Goal: Information Seeking & Learning: Learn about a topic

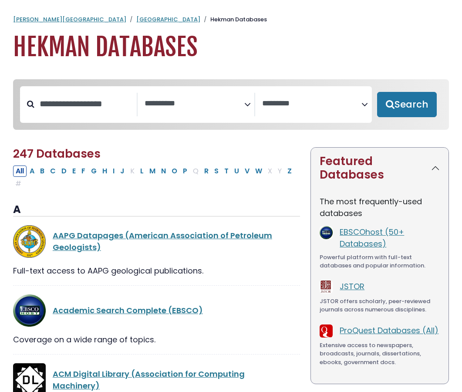
select select "Database Subject Filter"
select select "Database Vendors Filter"
click at [185, 173] on button "P" at bounding box center [185, 171] width 10 height 11
select select "Database Subject Filter"
select select "Database Vendors Filter"
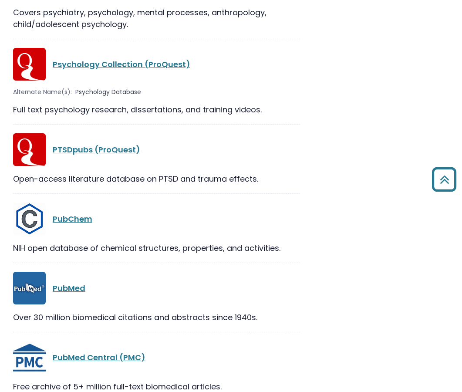
scroll to position [1588, 0]
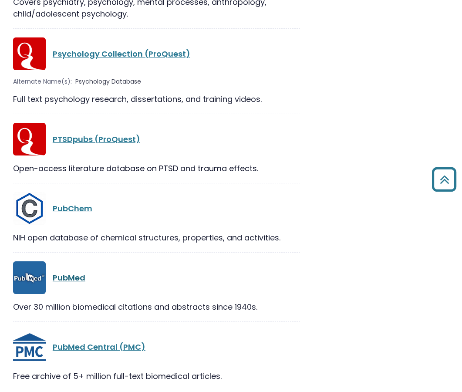
click at [74, 272] on link "PubMed" at bounding box center [69, 277] width 33 height 11
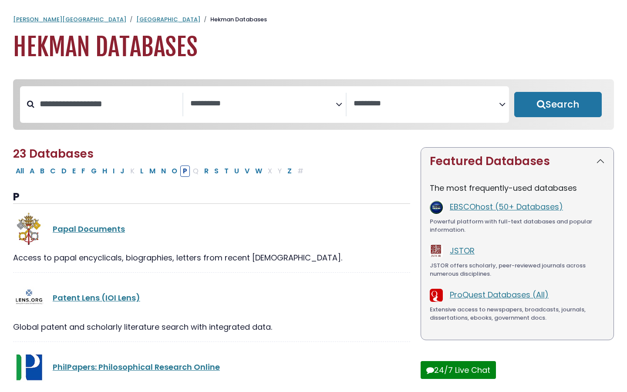
select select "Database Subject Filter"
select select "Database Vendors Filter"
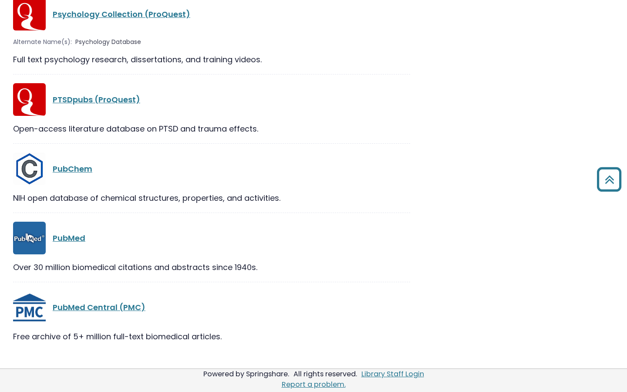
scroll to position [1507, 0]
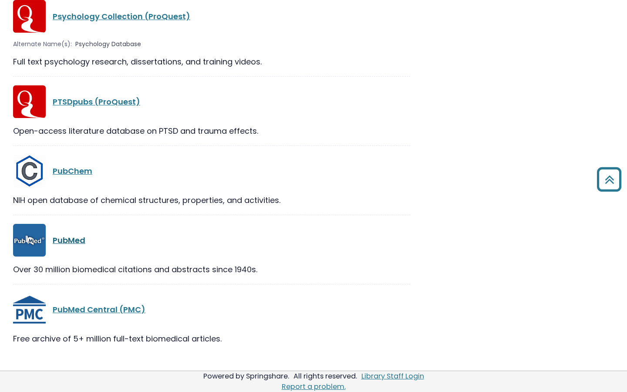
click at [69, 246] on link "PubMed" at bounding box center [69, 240] width 33 height 11
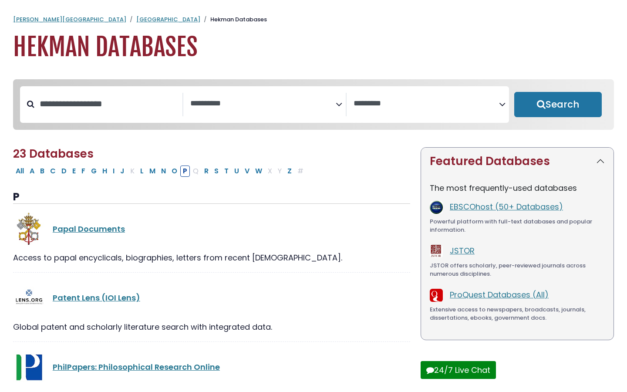
select select "Database Subject Filter"
select select "Database Vendors Filter"
click at [54, 172] on button "C" at bounding box center [52, 171] width 11 height 11
select select "Database Subject Filter"
select select "Database Vendors Filter"
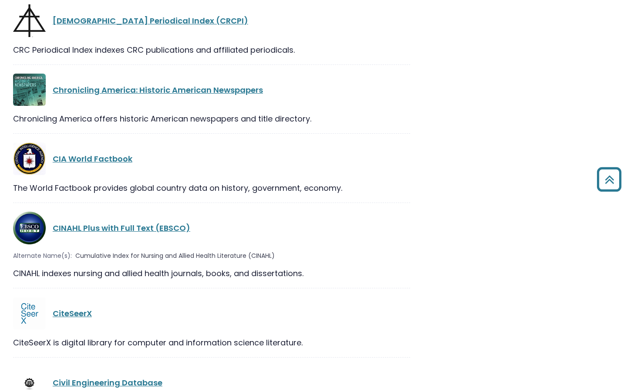
scroll to position [1277, 0]
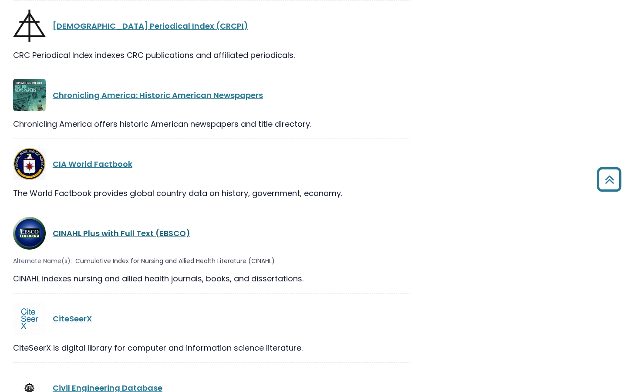
click at [78, 228] on link "CINAHL Plus with Full Text (EBSCO)" at bounding box center [122, 233] width 138 height 11
click at [76, 228] on link "CINAHL Plus with Full Text (EBSCO)" at bounding box center [122, 233] width 138 height 11
